Goal: Task Accomplishment & Management: Use online tool/utility

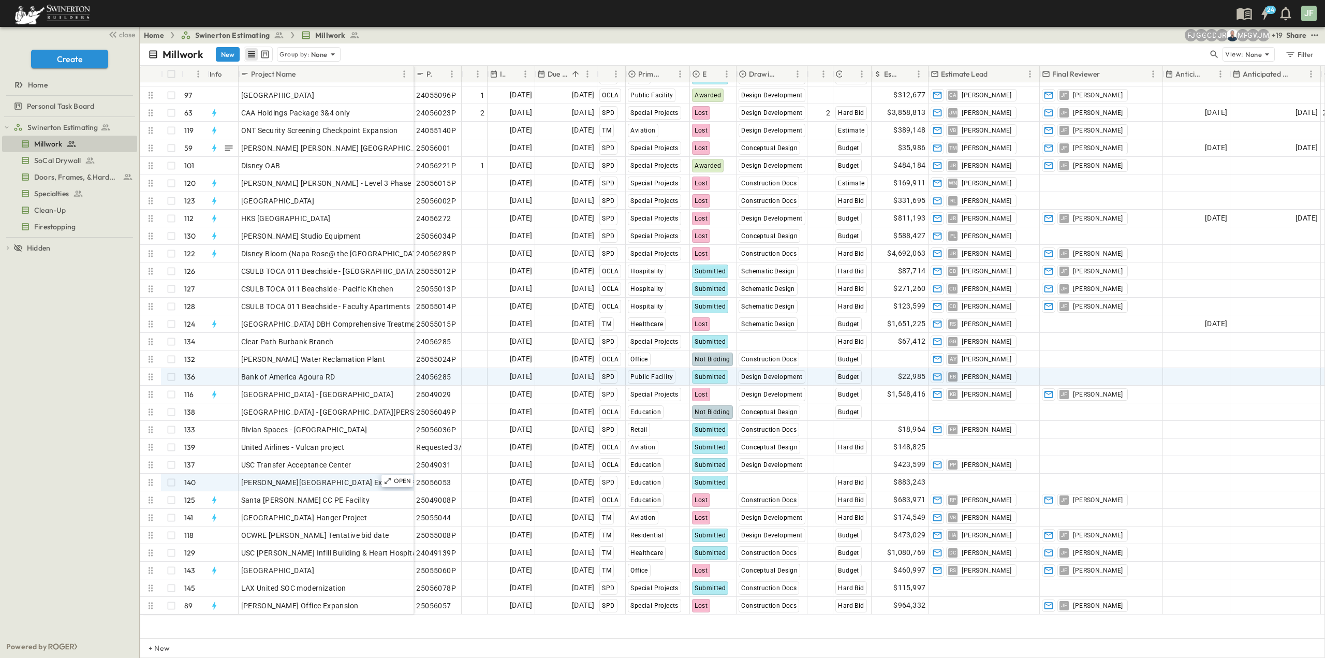
scroll to position [1823, 0]
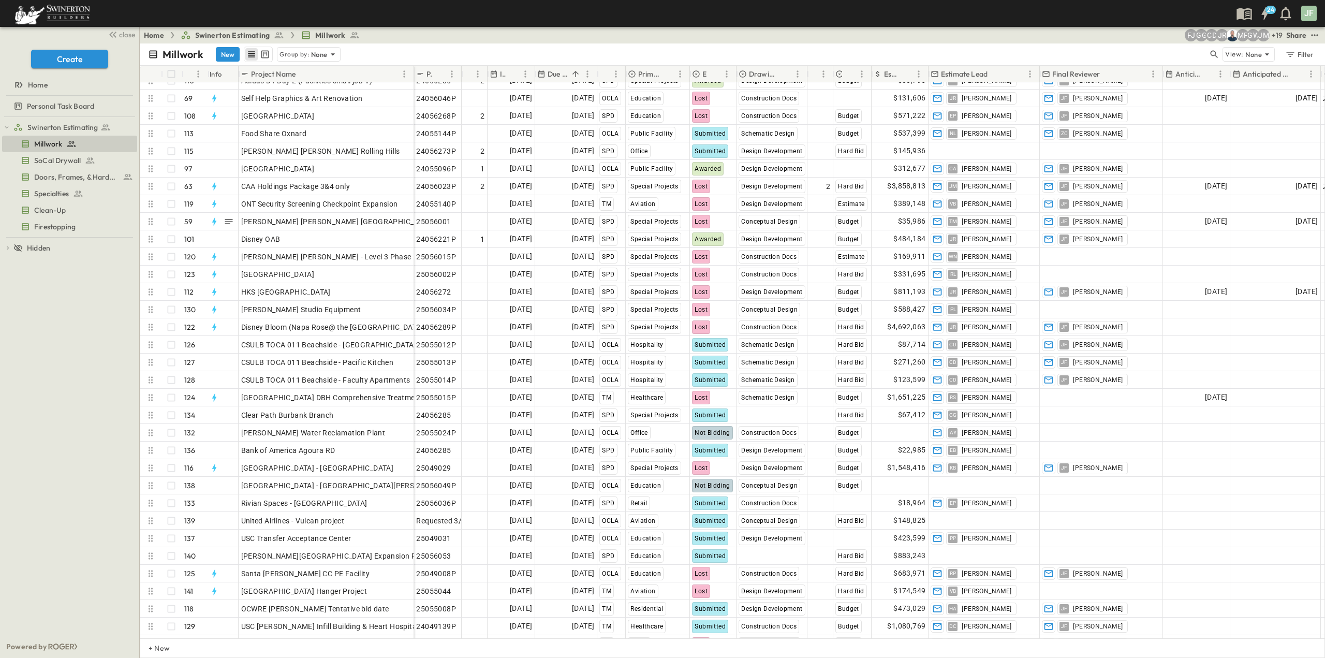
click at [1165, 52] on div "Millwork New Group by: None" at bounding box center [678, 55] width 1060 height 16
click at [1211, 54] on icon "button" at bounding box center [1214, 54] width 10 height 10
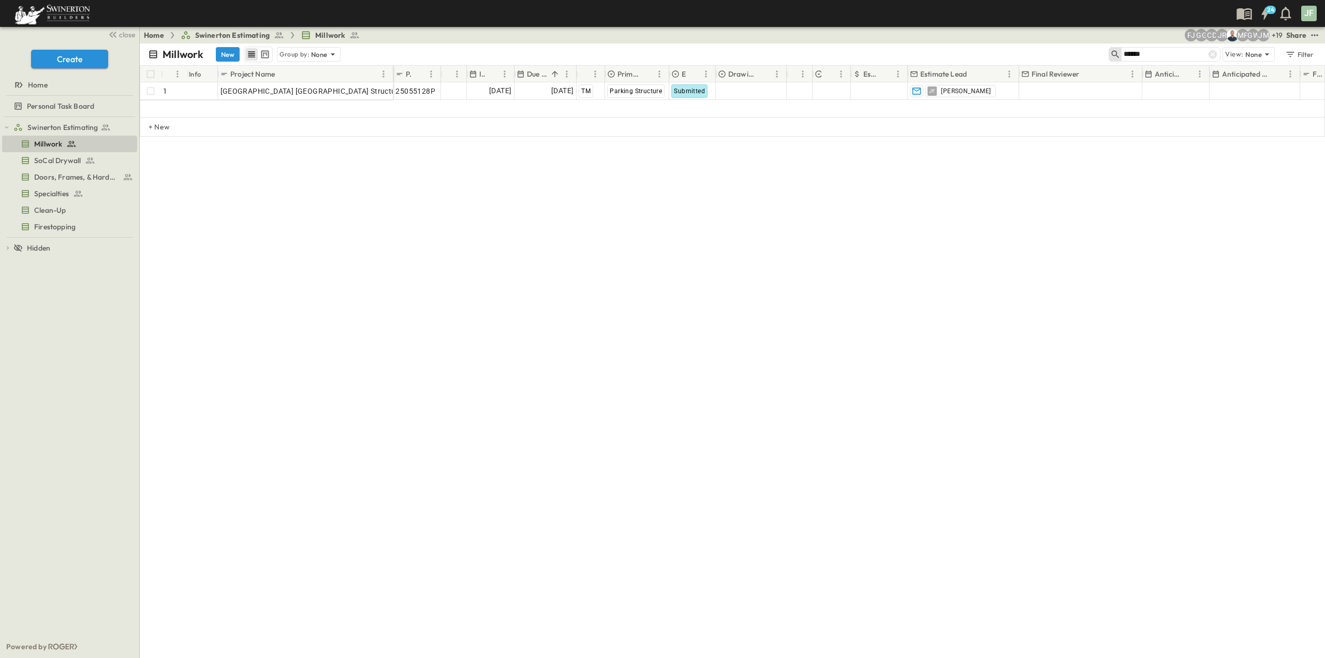
scroll to position [0, 0]
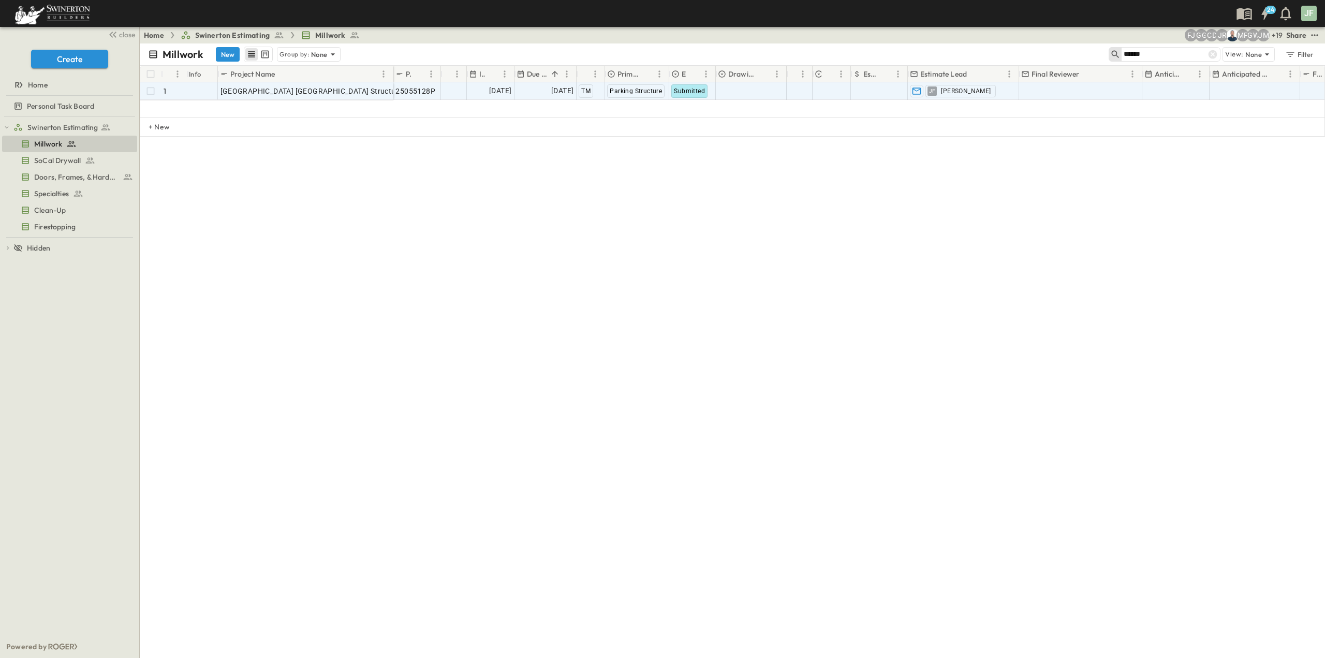
type input "******"
click at [683, 94] on span "Submitted" at bounding box center [689, 90] width 31 height 7
click at [694, 206] on span "Lost" at bounding box center [692, 208] width 12 height 8
click at [1212, 55] on icon at bounding box center [1213, 54] width 10 height 10
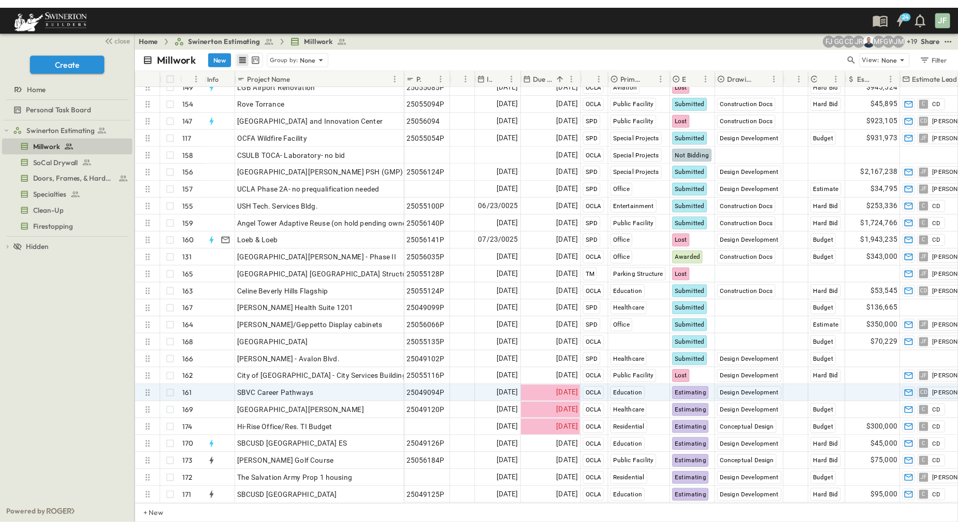
scroll to position [2639, 0]
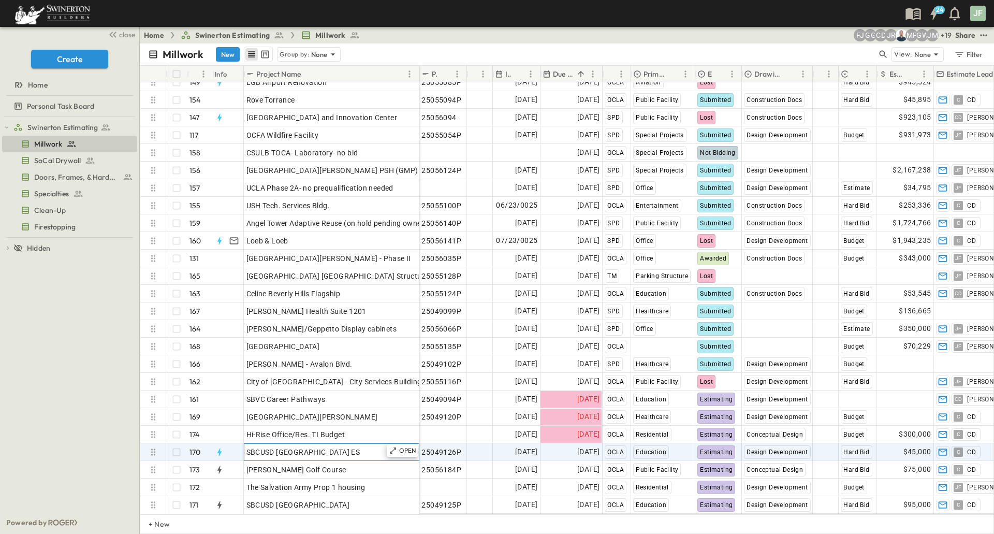
click at [351, 447] on div "SBCUSD [GEOGRAPHIC_DATA] ES" at bounding box center [331, 452] width 170 height 14
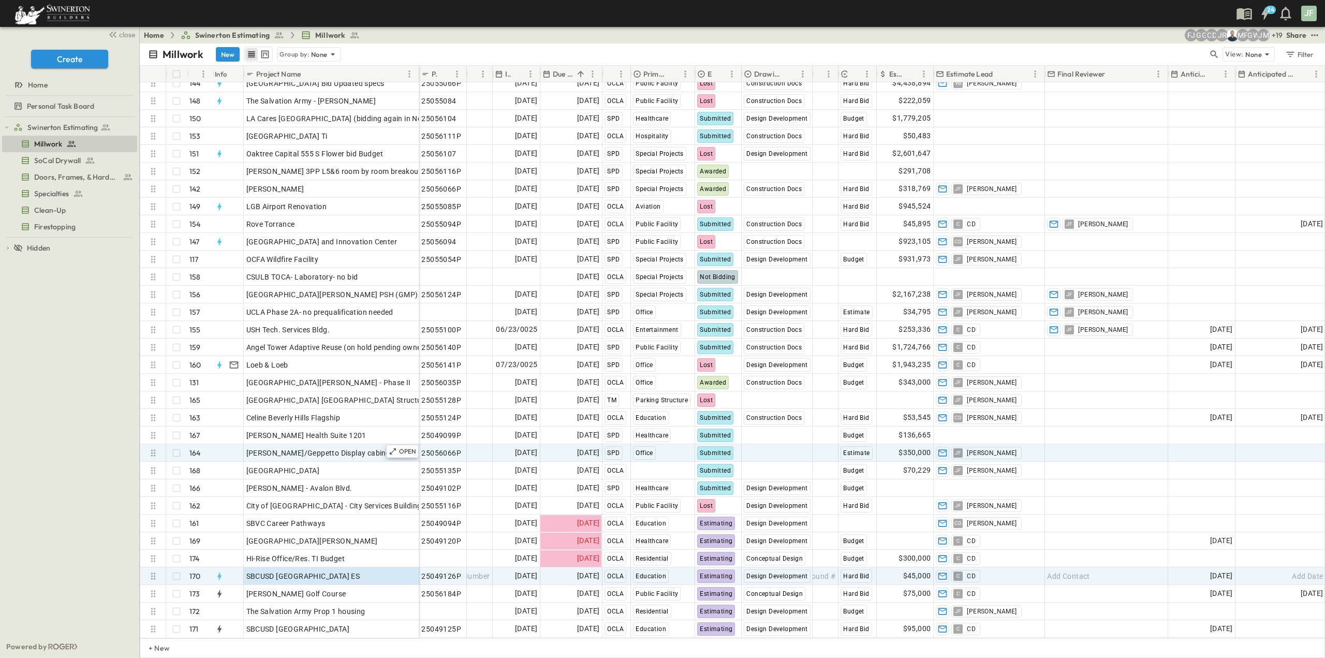
scroll to position [2513, 0]
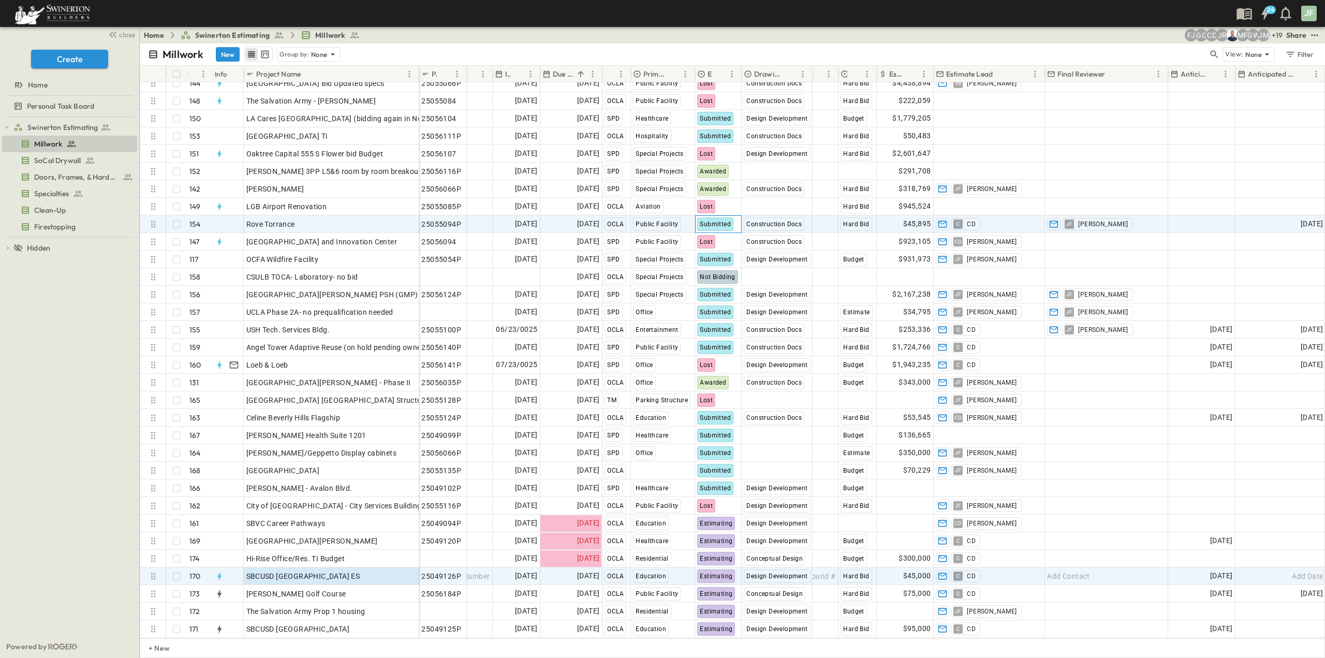
click at [700, 220] on span "Submitted" at bounding box center [715, 223] width 31 height 7
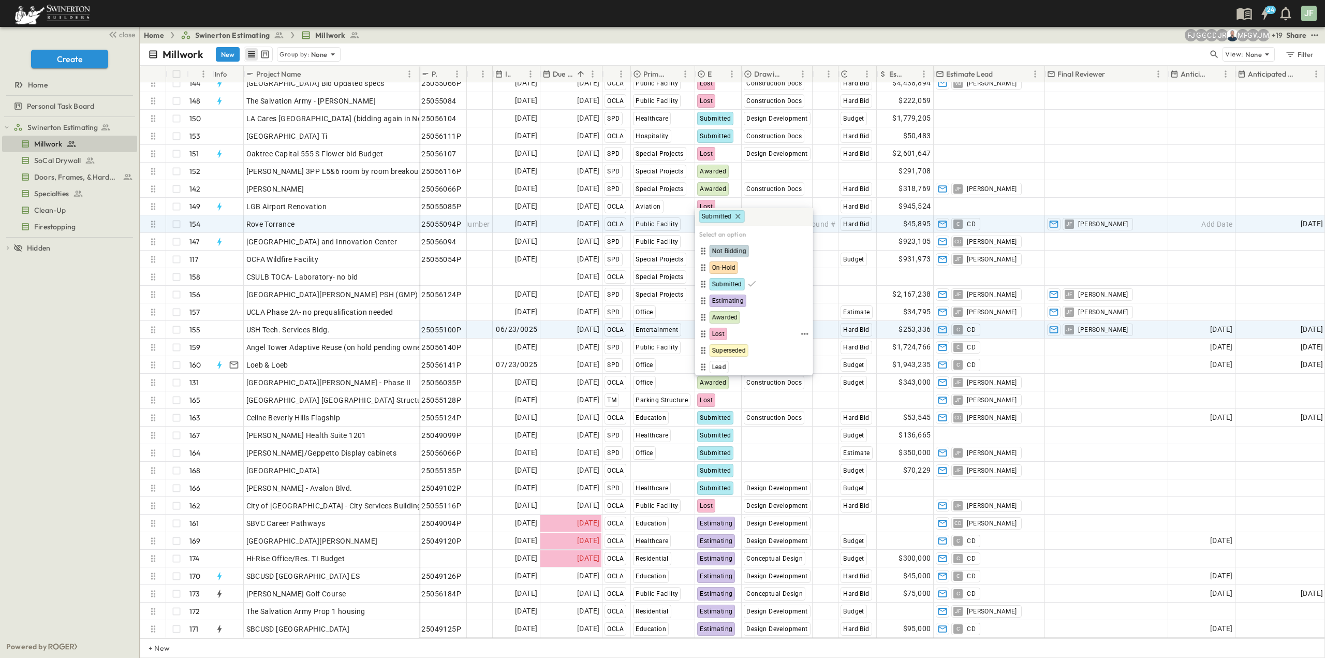
click at [719, 331] on span "Lost" at bounding box center [718, 334] width 12 height 8
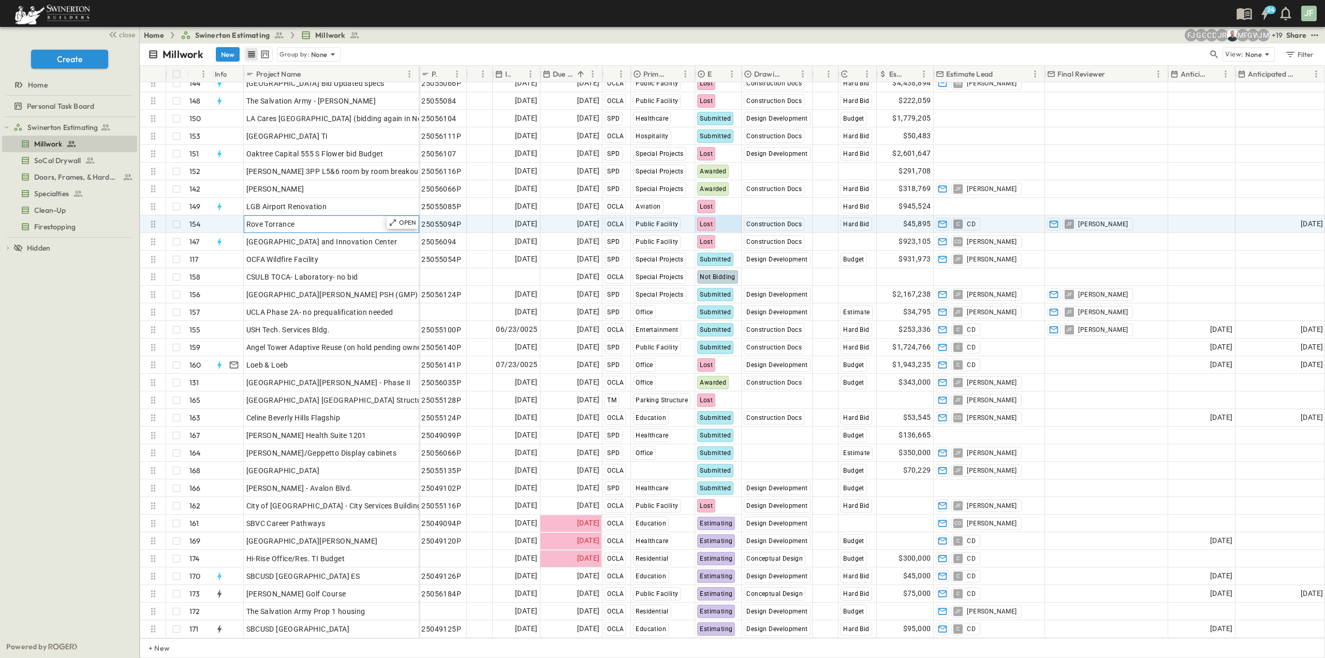
click at [321, 217] on div "Rove Torrance" at bounding box center [331, 224] width 170 height 14
click at [219, 220] on div at bounding box center [227, 224] width 32 height 17
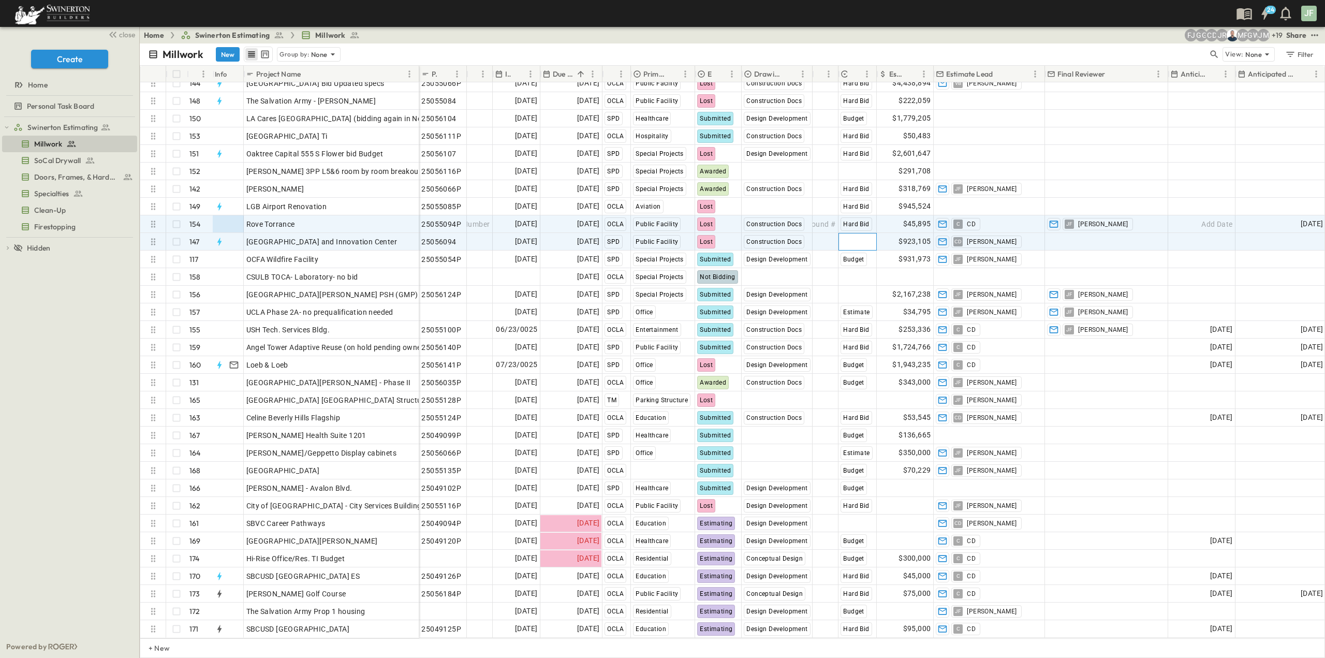
drag, startPoint x: 219, startPoint y: 220, endPoint x: 854, endPoint y: 233, distance: 634.7
click at [854, 237] on span "Select Bid Type" at bounding box center [866, 242] width 51 height 10
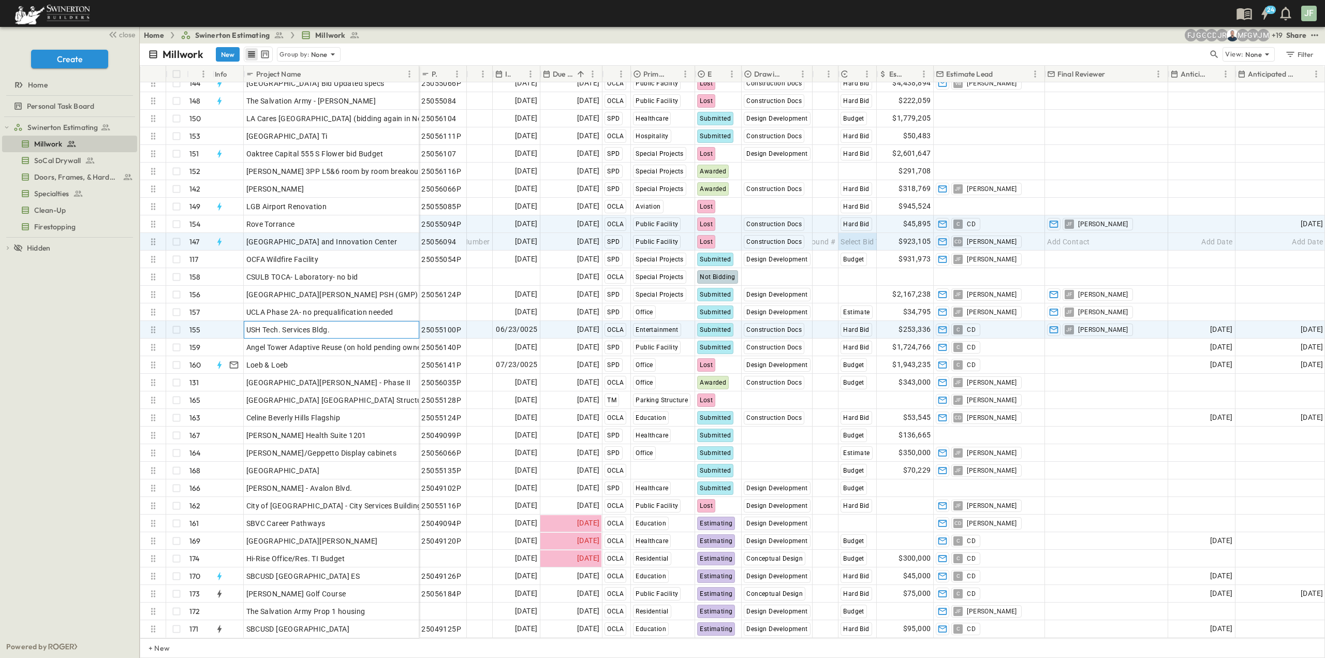
drag, startPoint x: 292, startPoint y: 323, endPoint x: 555, endPoint y: 314, distance: 263.6
click at [292, 325] on span "USH Tech. Services Bldg." at bounding box center [288, 330] width 84 height 10
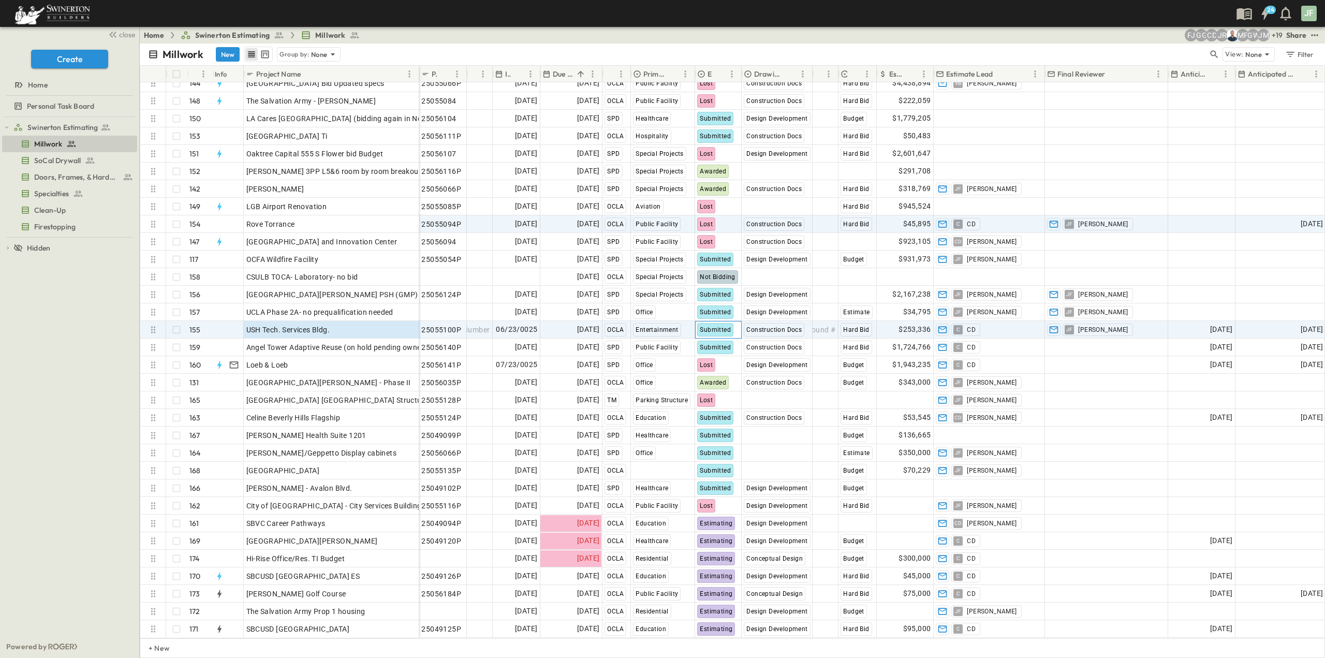
click at [723, 326] on span "Submitted" at bounding box center [715, 329] width 31 height 7
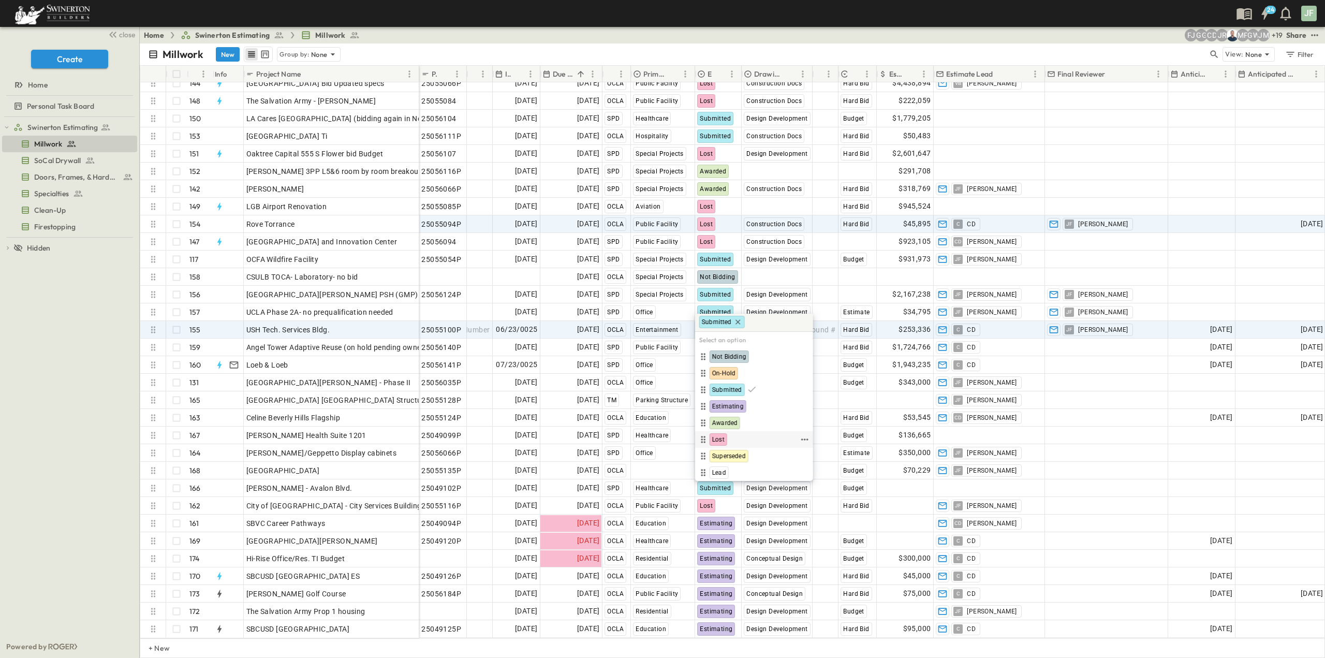
click at [717, 439] on span "Lost" at bounding box center [718, 439] width 12 height 8
